Goal: Information Seeking & Learning: Learn about a topic

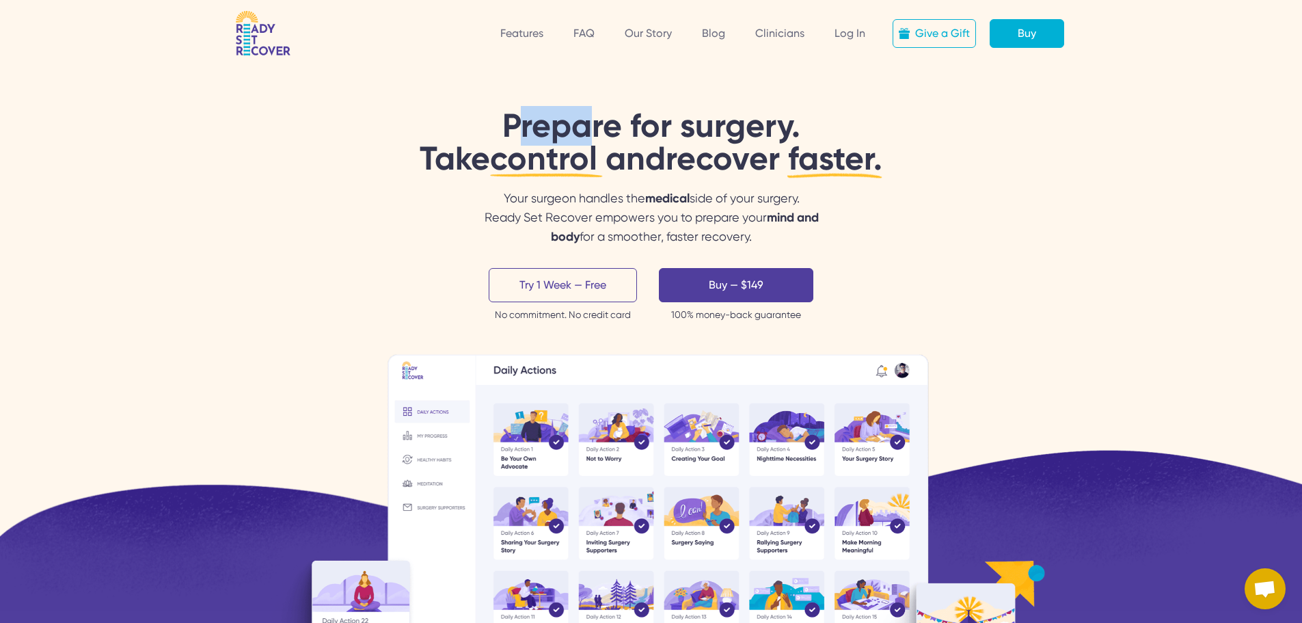
drag, startPoint x: 486, startPoint y: 122, endPoint x: 582, endPoint y: 122, distance: 95.7
click at [582, 122] on h1 "Prepare for surgery. Take control and recover faster. Urychlete si následné zot…" at bounding box center [651, 142] width 463 height 66
click at [511, 132] on h1 "Prepare for surgery. Take control and recover faster. Urychlete si následné zot…" at bounding box center [651, 142] width 463 height 66
drag, startPoint x: 492, startPoint y: 107, endPoint x: 511, endPoint y: 116, distance: 21.1
click at [512, 116] on div "Prepare for surgery. Take control and recover faster. Urychlete si následné zot…" at bounding box center [651, 305] width 1302 height 610
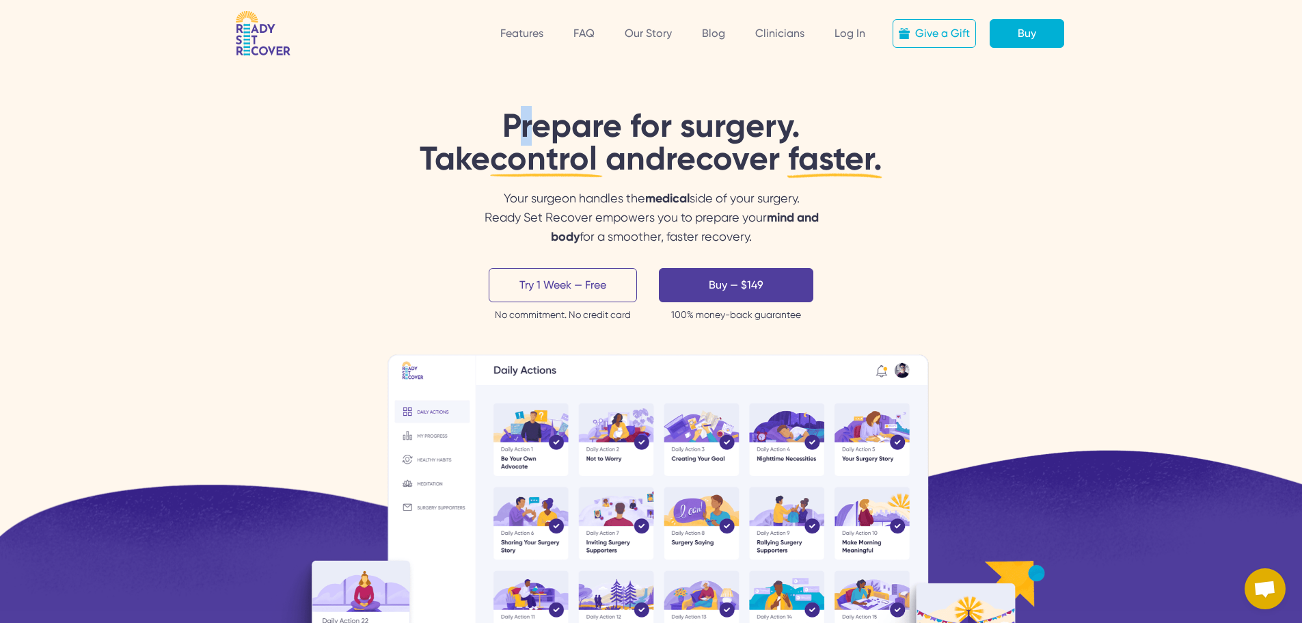
click at [459, 114] on h1 "Prepare for surgery. Take control and recover faster. Urychlete si následné zot…" at bounding box center [651, 142] width 463 height 66
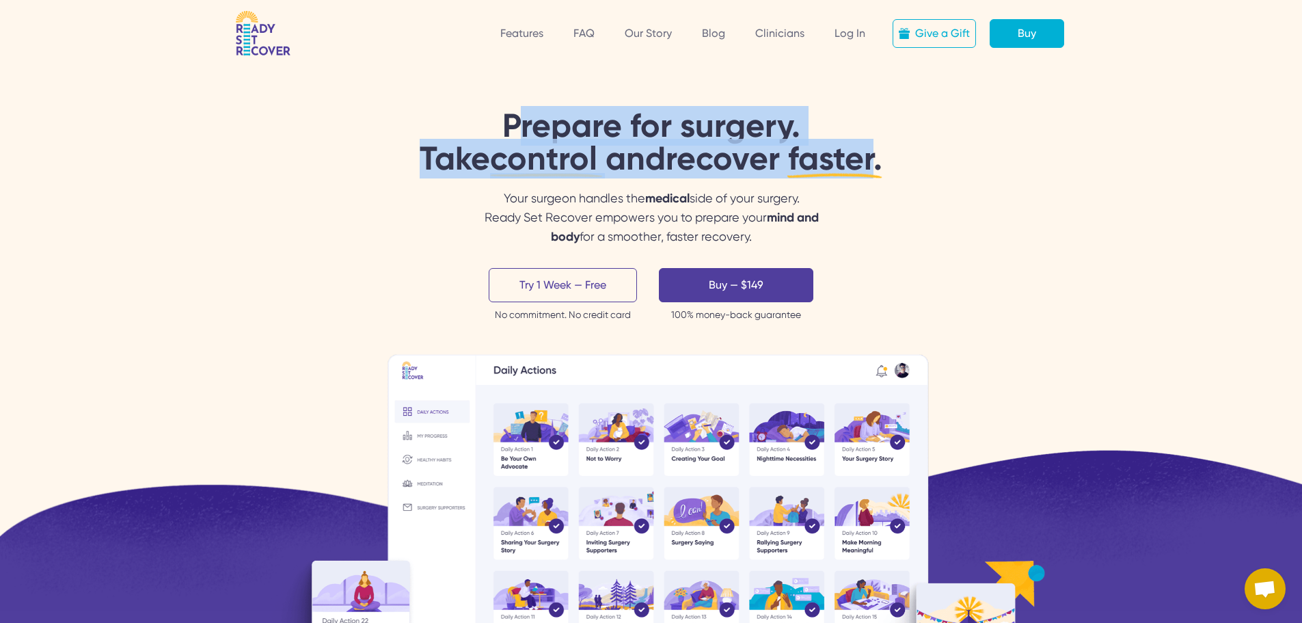
drag, startPoint x: 490, startPoint y: 109, endPoint x: 889, endPoint y: 150, distance: 401.2
click at [882, 150] on h1 "Prepare for surgery. Take control and recover faster. Urychlete si následné zot…" at bounding box center [651, 142] width 463 height 66
click at [999, 161] on div "Prepare for surgery. Take control and recover faster. Urychlete si následné zot…" at bounding box center [651, 443] width 1280 height 668
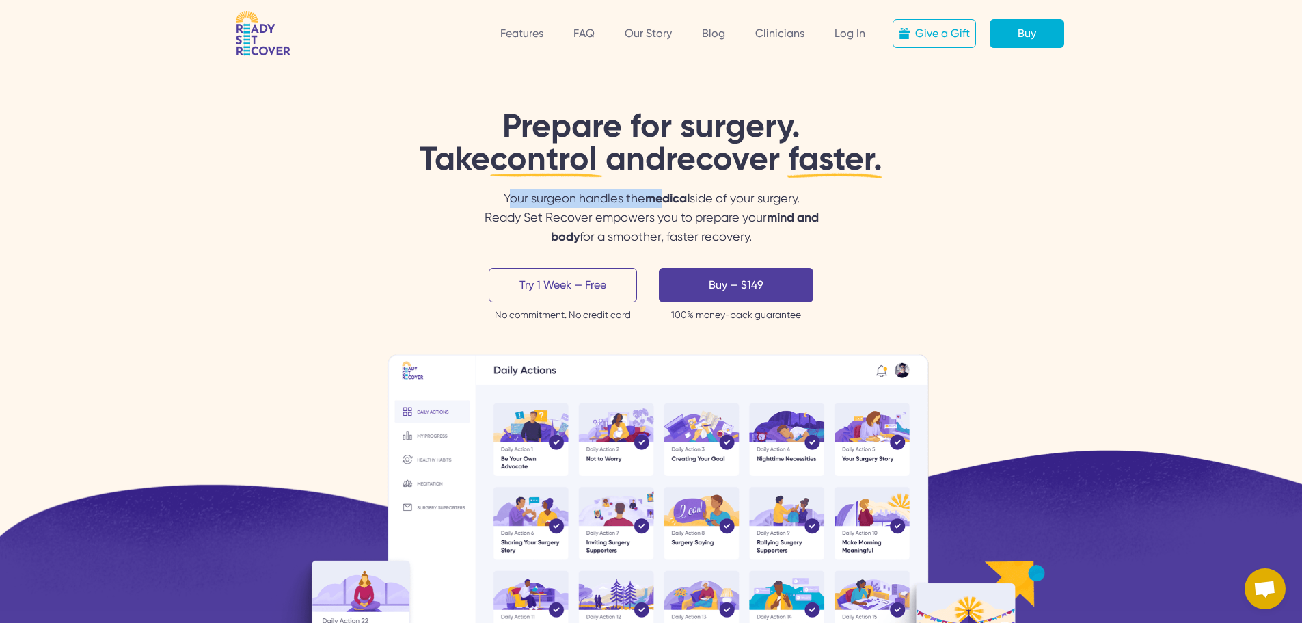
drag, startPoint x: 495, startPoint y: 195, endPoint x: 664, endPoint y: 187, distance: 169.0
click at [664, 187] on div "Prepare for surgery. Take control and recover faster. Urychlete si následné zot…" at bounding box center [651, 443] width 1280 height 668
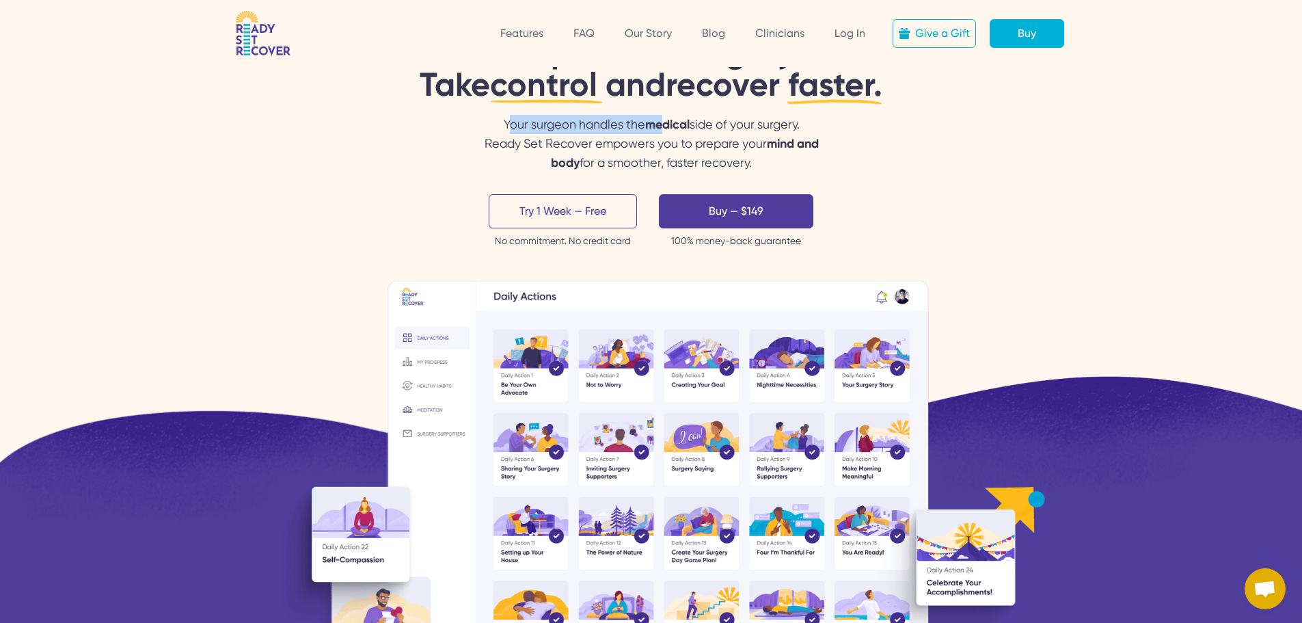
scroll to position [205, 0]
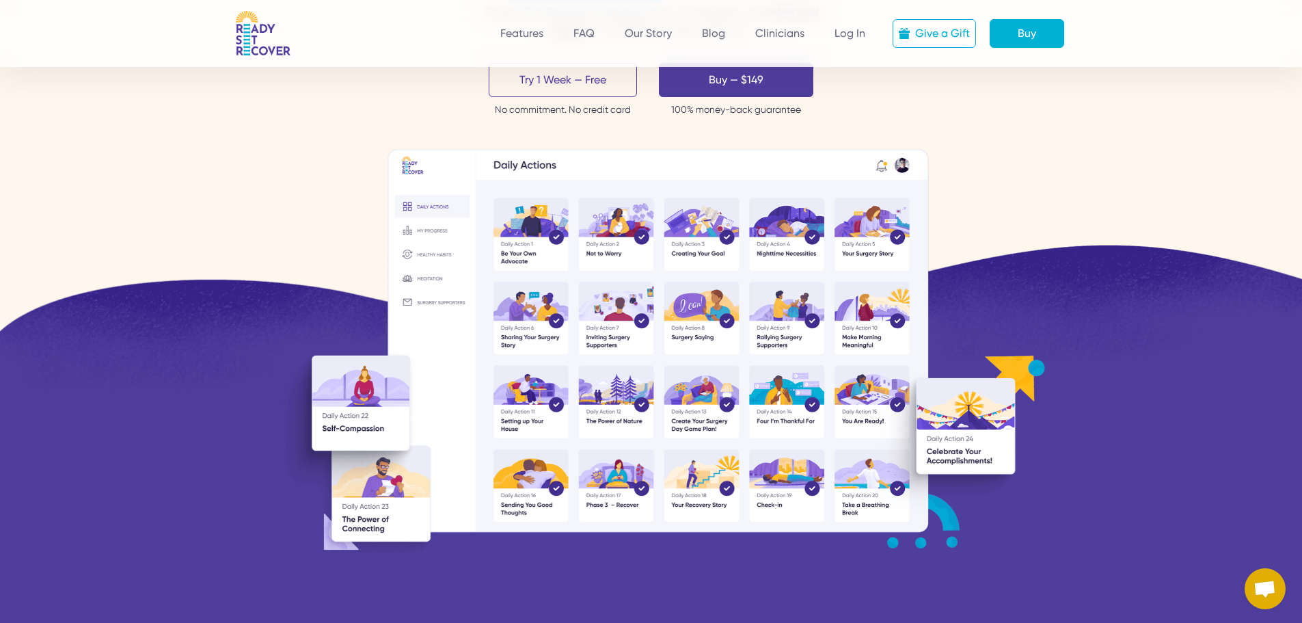
click at [460, 200] on img at bounding box center [651, 361] width 787 height 424
click at [408, 163] on img at bounding box center [651, 361] width 787 height 424
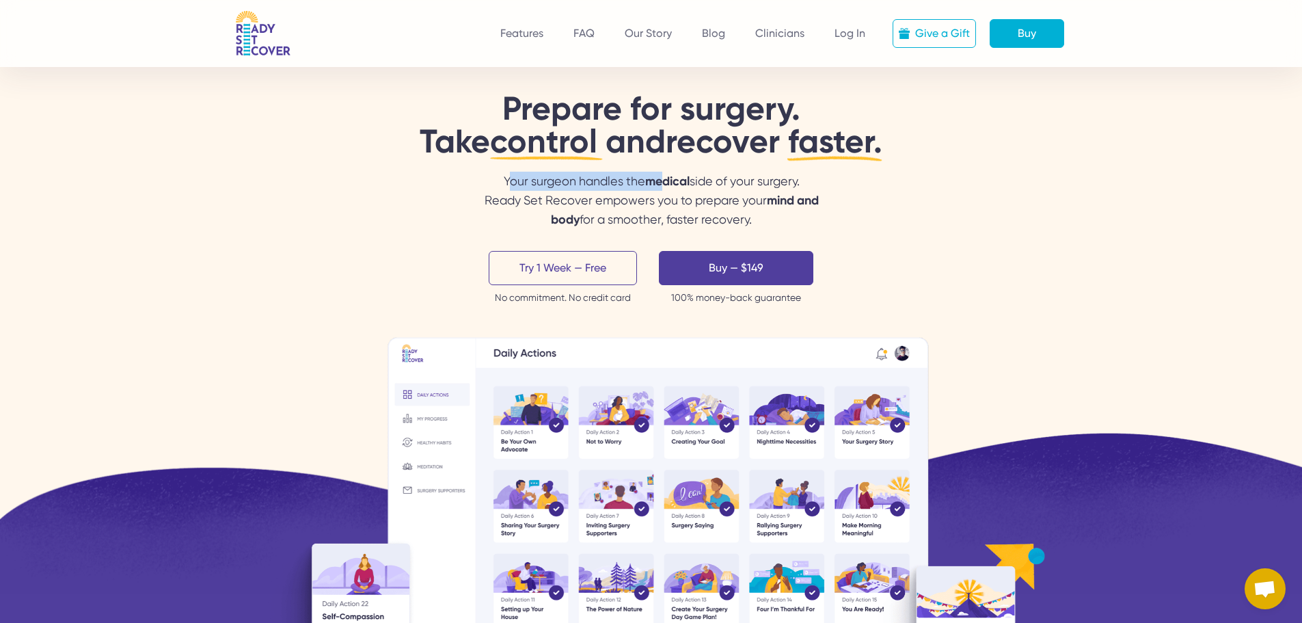
scroll to position [0, 0]
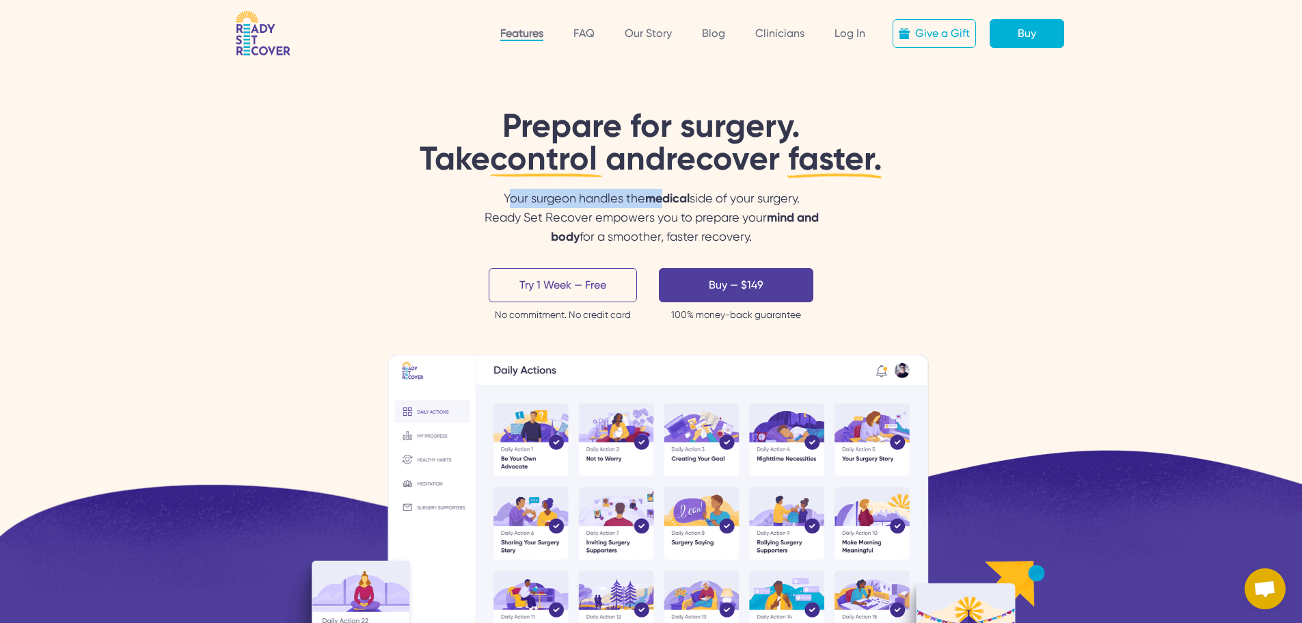
click at [516, 37] on link "Features" at bounding box center [521, 34] width 43 height 14
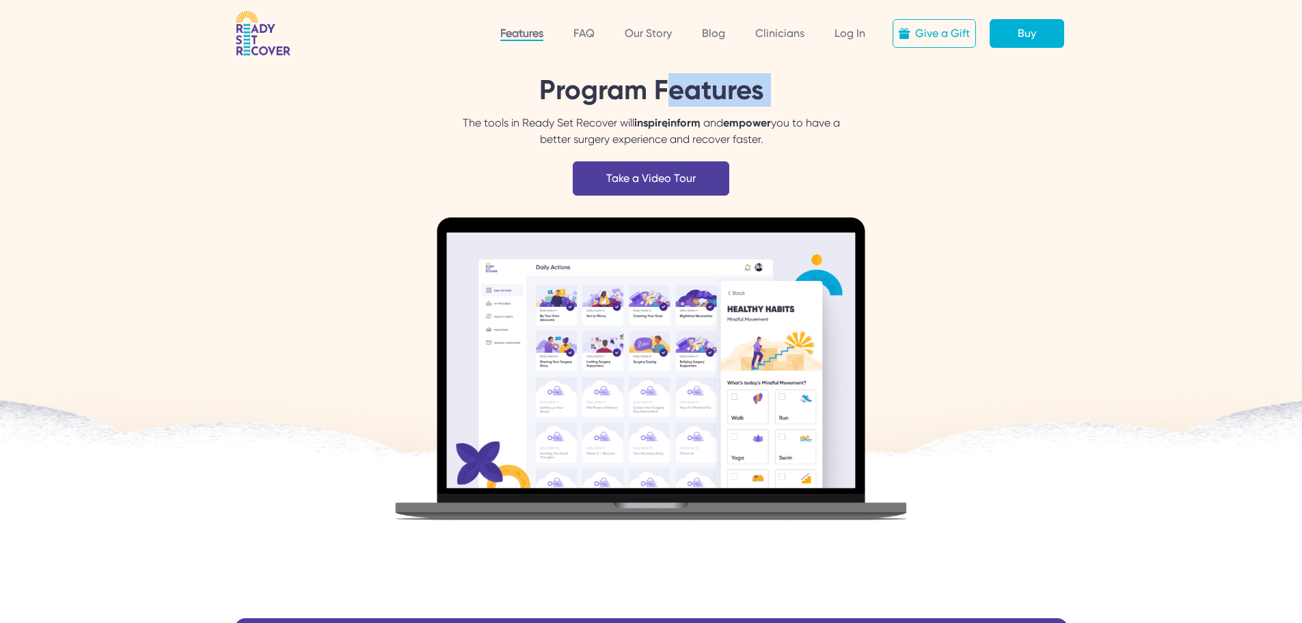
drag, startPoint x: 451, startPoint y: 126, endPoint x: 653, endPoint y: 101, distance: 203.8
click at [652, 101] on div "Program Features The tools in Ready Set Recover will inspire , inform , and emp…" at bounding box center [651, 309] width 1302 height 618
click at [717, 122] on div "The tools in Ready Set Recover will inspire , inform , and empower you to have …" at bounding box center [651, 131] width 394 height 33
drag, startPoint x: 754, startPoint y: 116, endPoint x: 793, endPoint y: 122, distance: 39.4
click at [793, 122] on div "The tools in Ready Set Recover will inspire , inform , and empower you to have …" at bounding box center [651, 131] width 394 height 33
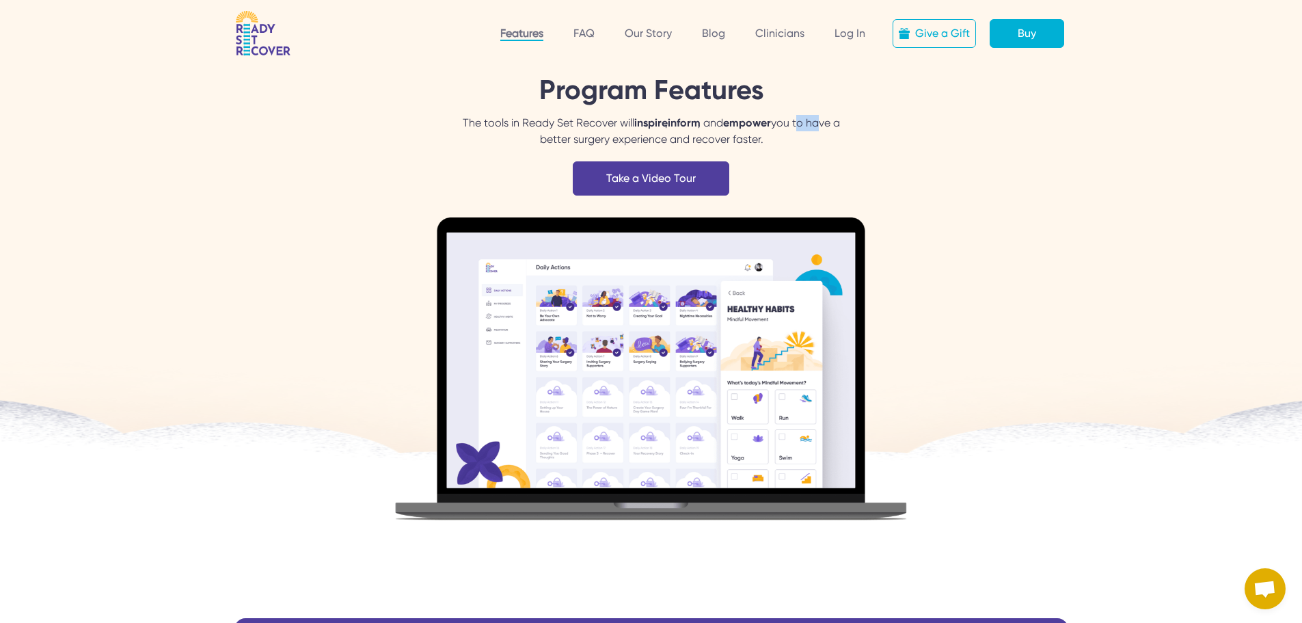
drag, startPoint x: 800, startPoint y: 122, endPoint x: 866, endPoint y: 139, distance: 68.9
click at [858, 137] on div "Program Features The tools in Ready Set Recover will inspire , inform , and emp…" at bounding box center [651, 309] width 1302 height 618
click at [863, 150] on div "Program Features The tools in Ready Set Recover will inspire , inform , and emp…" at bounding box center [651, 309] width 1302 height 618
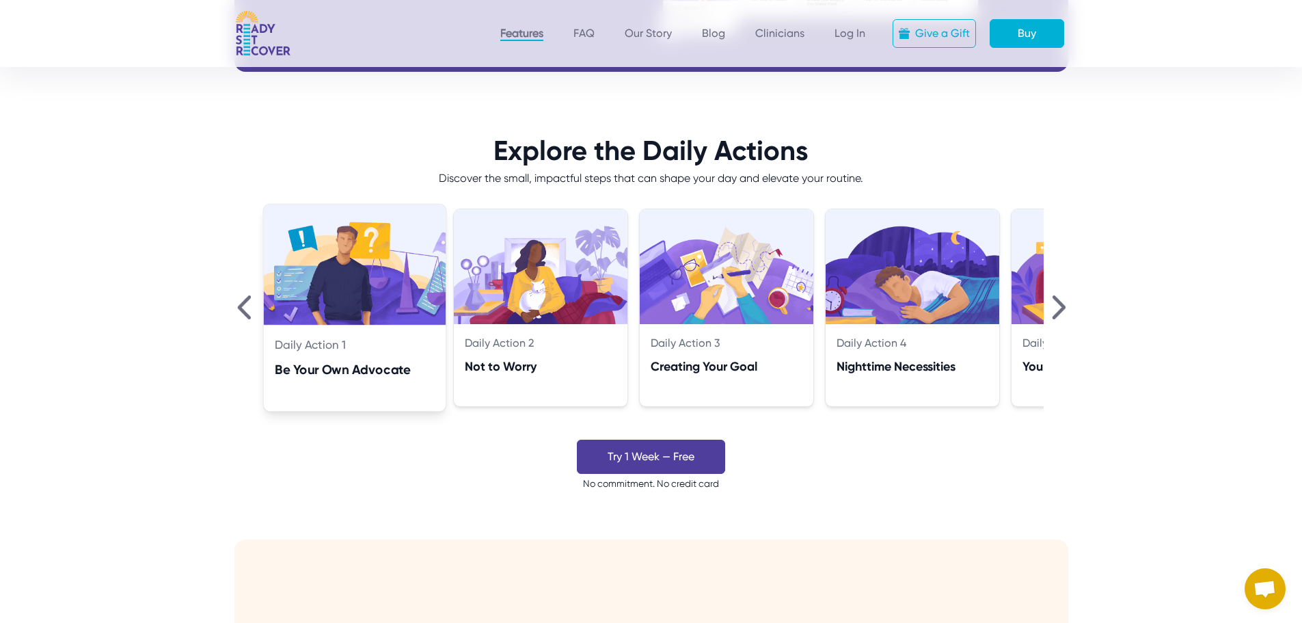
scroll to position [957, 0]
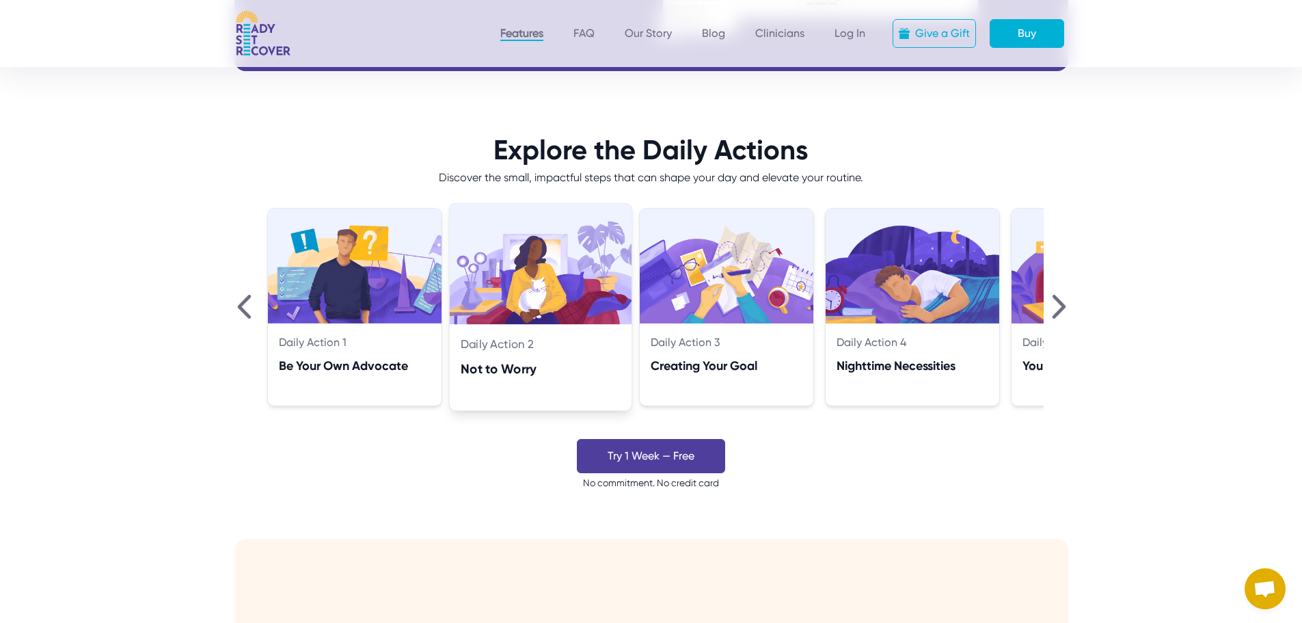
click at [584, 324] on div "Daily Action 2 Not to Worry" at bounding box center [540, 357] width 182 height 66
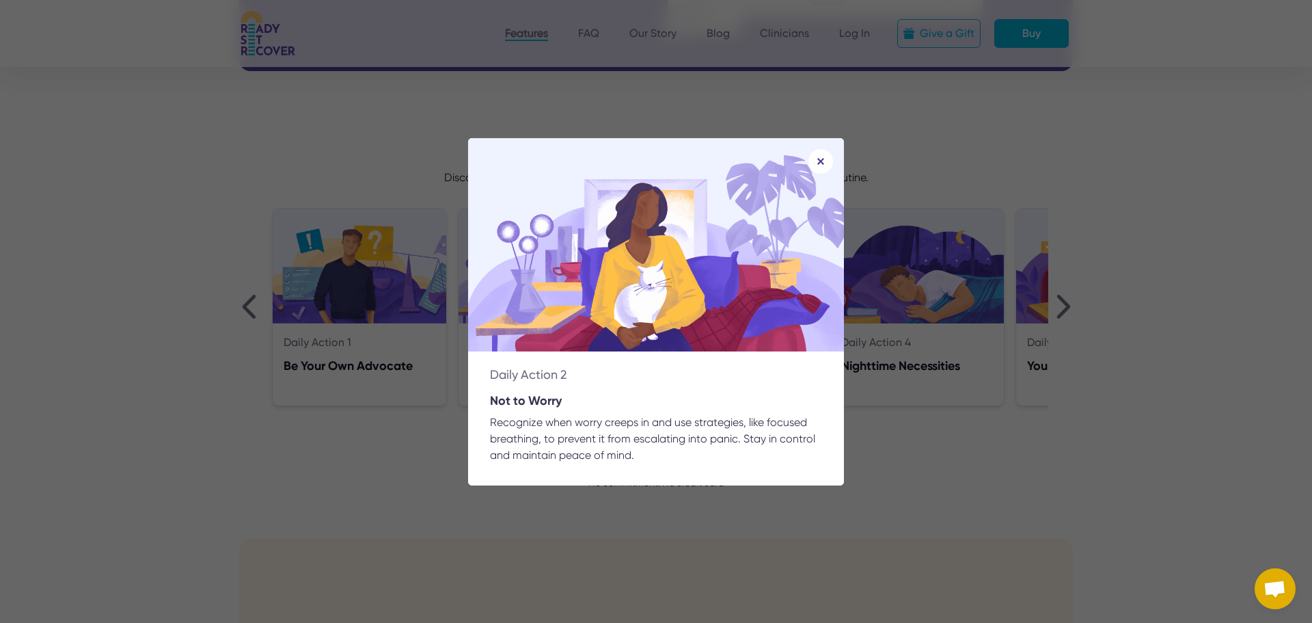
click at [381, 425] on div "Daily Action 2 Not to Worry Recognize when worry creeps in and use strategies, …" at bounding box center [656, 311] width 1312 height 623
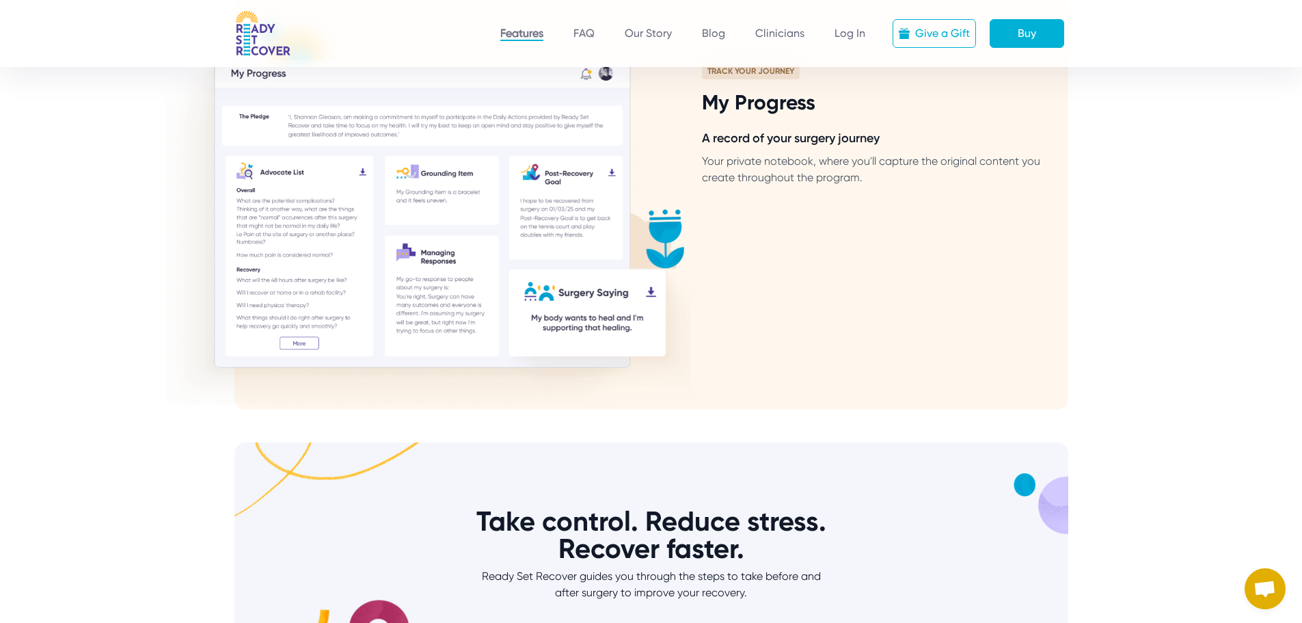
scroll to position [1503, 0]
